Goal: Task Accomplishment & Management: Manage account settings

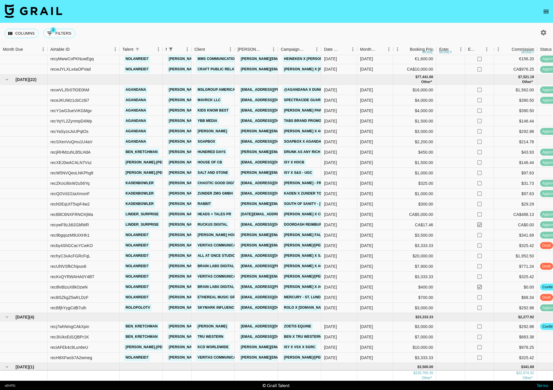
scroll to position [285, 0]
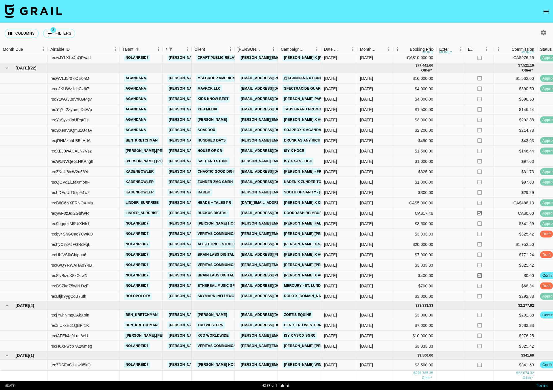
click at [226, 241] on link "All At Once Studio" at bounding box center [216, 244] width 40 height 7
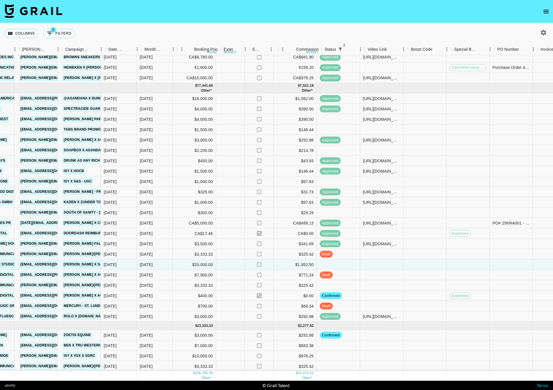
scroll to position [259, 216]
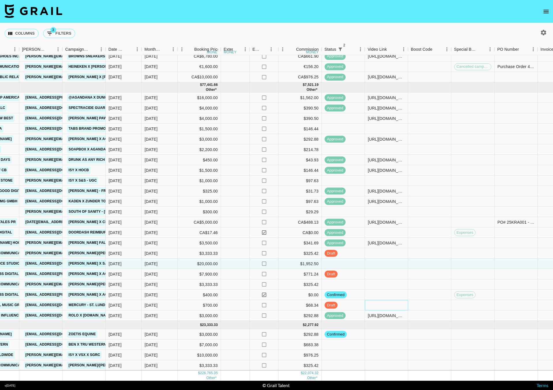
click at [378, 303] on div at bounding box center [386, 305] width 43 height 10
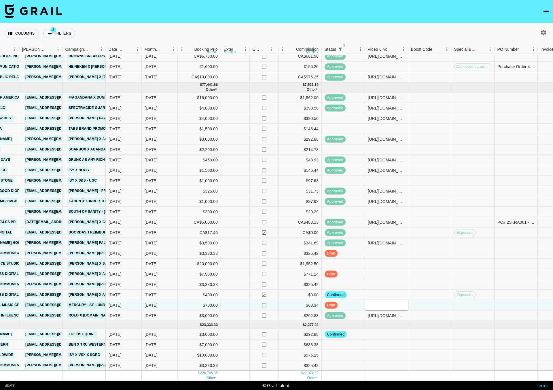
type input "https://www.tiktok.com/@nolanreid7/video/7542576681366637829?_t=ZS-8zCchTkmS0H&…"
click at [418, 307] on div at bounding box center [429, 305] width 43 height 10
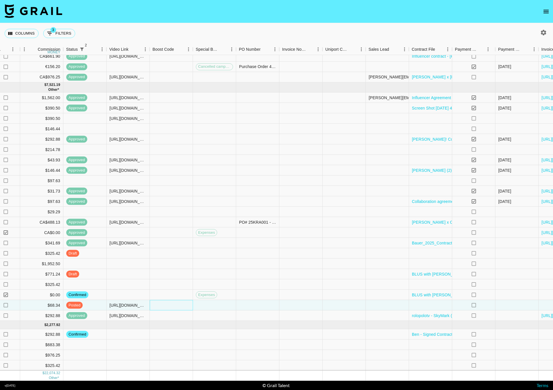
scroll to position [259, 533]
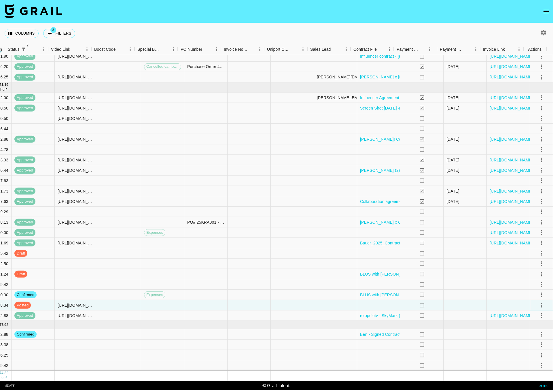
click at [538, 305] on icon "select merge strategy" at bounding box center [541, 305] width 7 height 7
click at [526, 326] on div "Approve" at bounding box center [529, 359] width 18 height 7
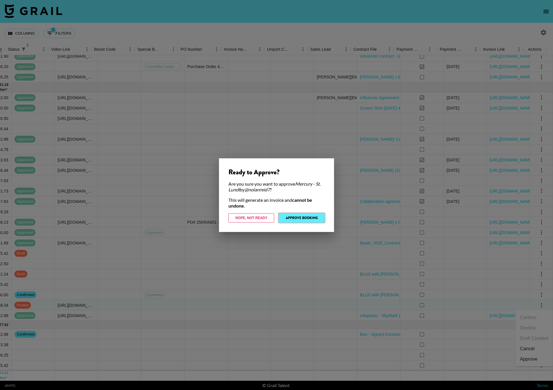
click at [306, 214] on button "Approve Booking" at bounding box center [302, 217] width 46 height 9
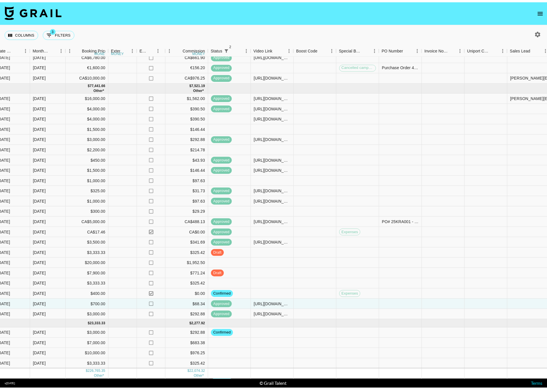
scroll to position [259, 328]
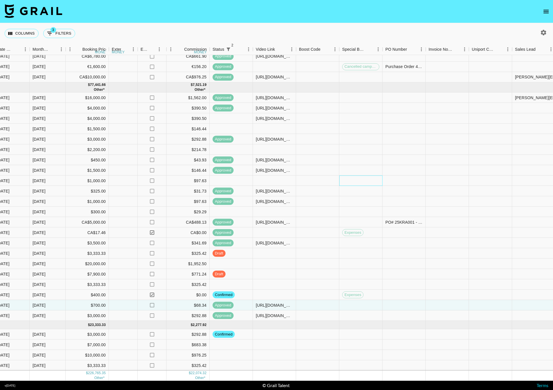
click at [351, 180] on div at bounding box center [360, 181] width 43 height 10
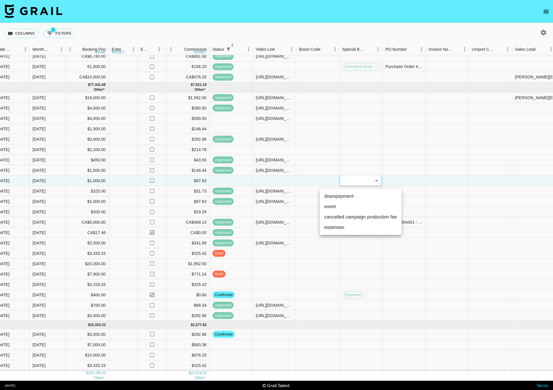
click at [335, 28] on div at bounding box center [276, 195] width 553 height 390
click at [260, 27] on div "Columns 3 Filters + Booking" at bounding box center [276, 33] width 553 height 21
click at [545, 9] on icon "open drawer" at bounding box center [546, 11] width 7 height 7
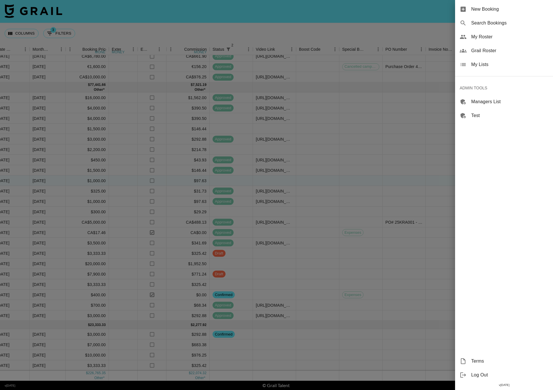
click at [482, 11] on span "New Booking" at bounding box center [509, 9] width 77 height 7
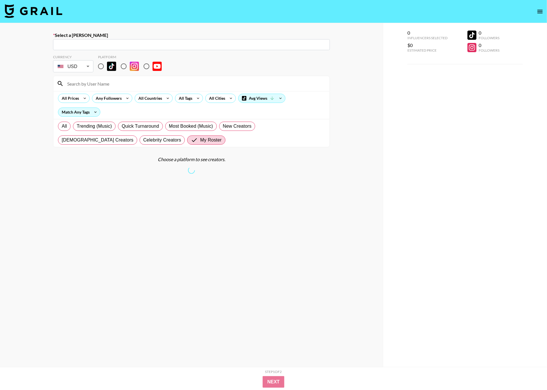
click at [100, 44] on input "text" at bounding box center [191, 44] width 270 height 7
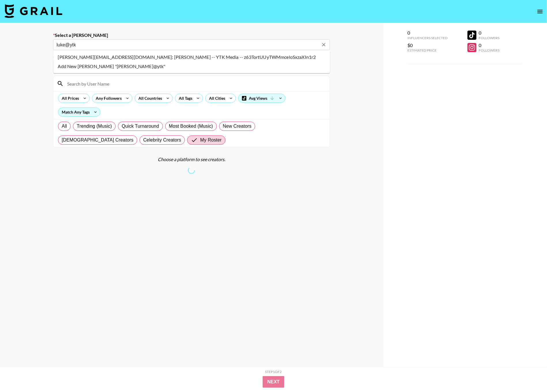
click at [65, 58] on li "Luke@ytkmedia.com: Luke Lothridge -- YTK Media -- z63TortUUyTWMmceloSxzaXIn1r2" at bounding box center [191, 56] width 277 height 9
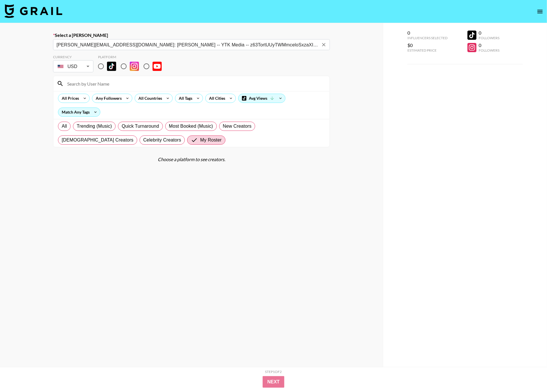
type input "Luke@ytkmedia.com: Luke Lothridge -- YTK Media -- z63TortUUyTWMmceloSxzaXIn1r2"
click at [102, 66] on input "radio" at bounding box center [101, 66] width 12 height 12
radio input "true"
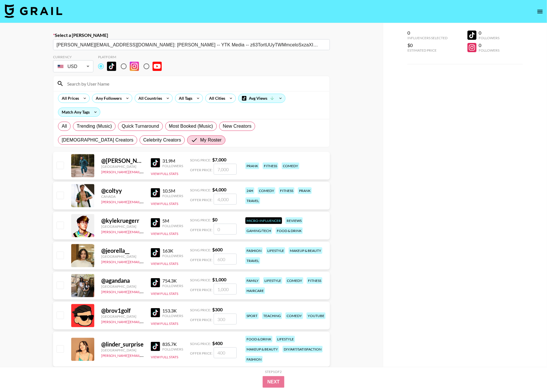
click at [223, 203] on input "number" at bounding box center [225, 199] width 23 height 11
type input "4"
checkbox input "true"
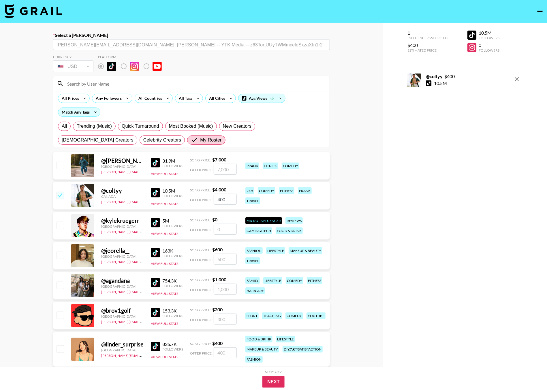
type input "4000"
click at [274, 326] on button "Next" at bounding box center [273, 382] width 22 height 12
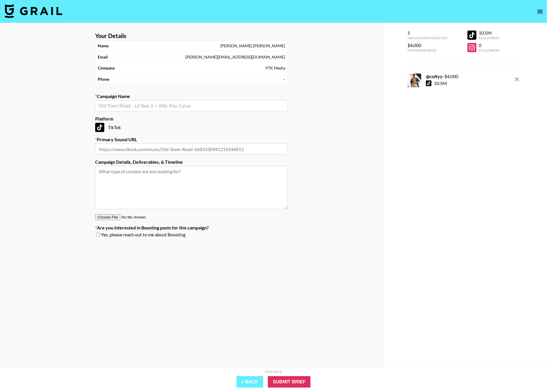
click at [154, 105] on input "text" at bounding box center [192, 106] width 186 height 7
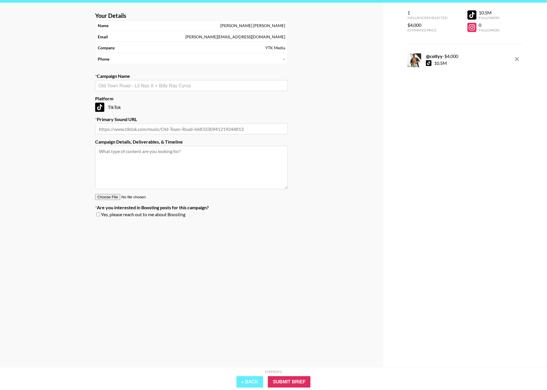
scroll to position [23, 0]
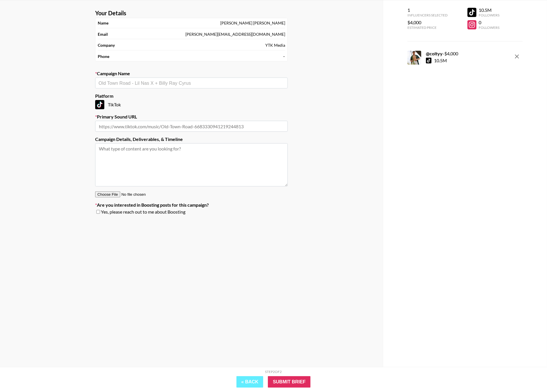
click at [518, 52] on button "remove" at bounding box center [517, 57] width 12 height 12
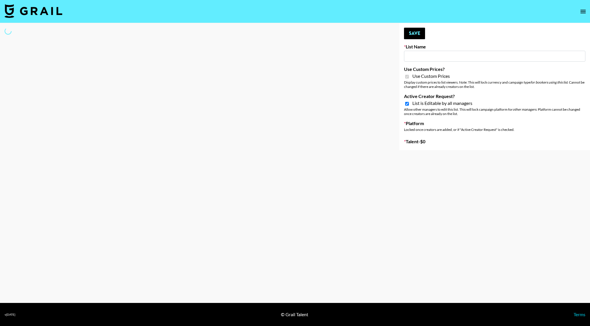
type input "Galaxy Lamps"
checkbox input "true"
select select "Brand"
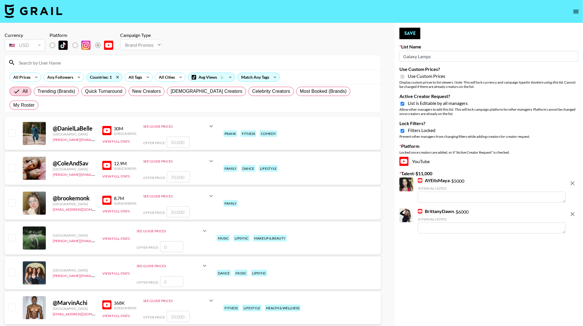
click at [91, 63] on input at bounding box center [196, 62] width 362 height 9
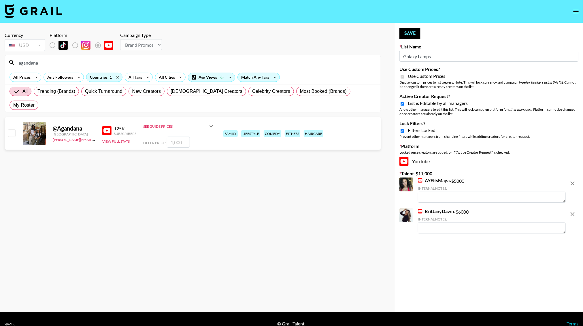
type input "agandana"
click at [173, 137] on input "number" at bounding box center [178, 142] width 23 height 11
type input "1"
checkbox input "true"
type input "1500"
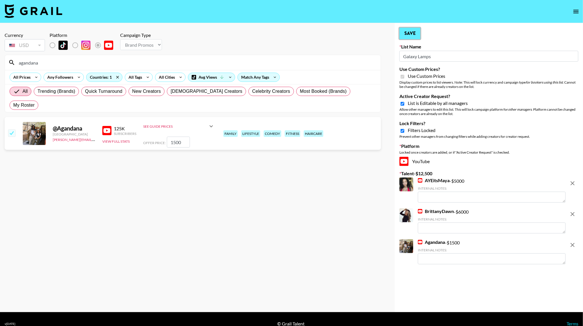
click at [416, 29] on button "Save" at bounding box center [409, 34] width 21 height 12
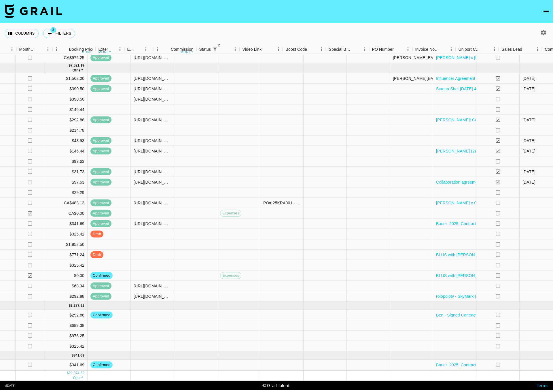
scroll to position [285, 533]
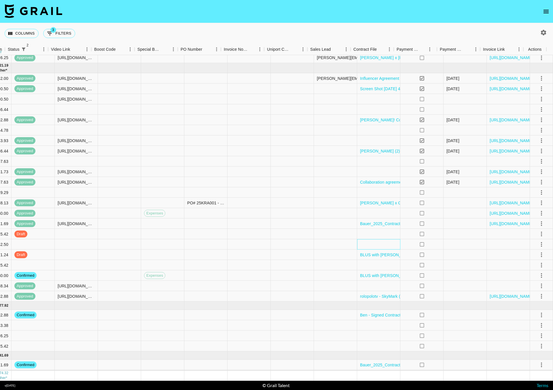
click at [363, 239] on div at bounding box center [378, 244] width 43 height 10
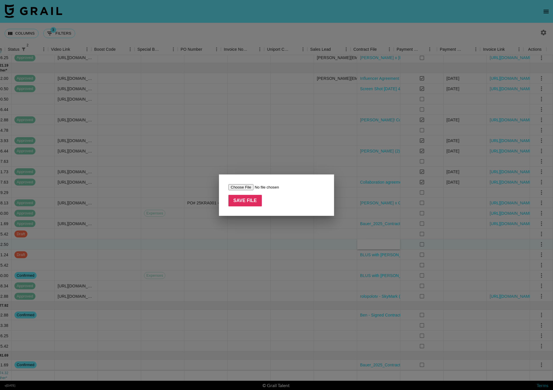
type input "C:\fakepath\Nolan x SAXX Talent Agreement_Influencers_2025 (1).docx"
click at [244, 199] on input "Save File" at bounding box center [245, 201] width 33 height 12
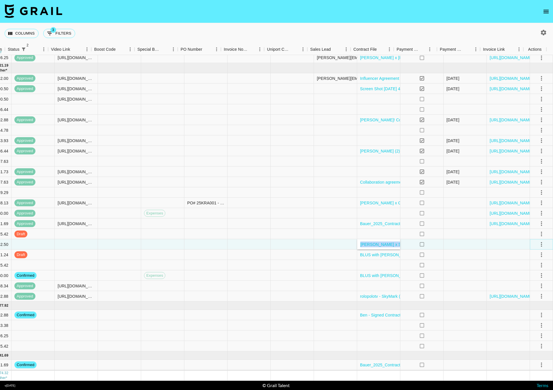
click at [538, 241] on icon "select merge strategy" at bounding box center [541, 244] width 7 height 7
click at [532, 250] on li "Confirm" at bounding box center [534, 250] width 37 height 10
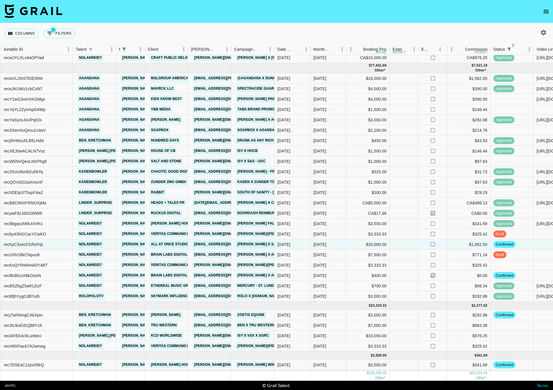
scroll to position [285, 47]
